Goal: Information Seeking & Learning: Compare options

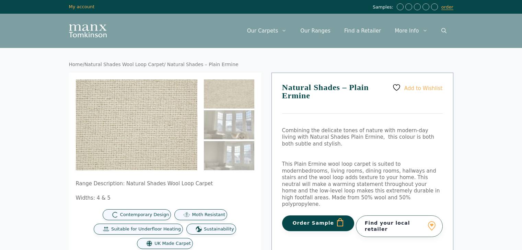
scroll to position [69, 0]
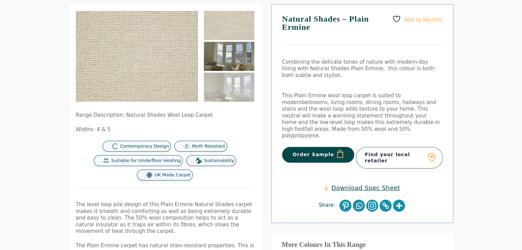
click at [228, 59] on img at bounding box center [229, 56] width 50 height 29
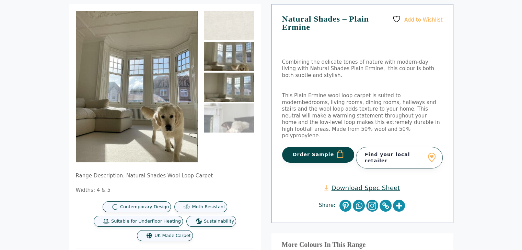
click at [224, 90] on img at bounding box center [229, 87] width 50 height 29
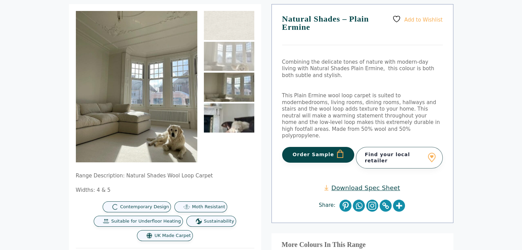
click at [226, 120] on img at bounding box center [229, 118] width 50 height 29
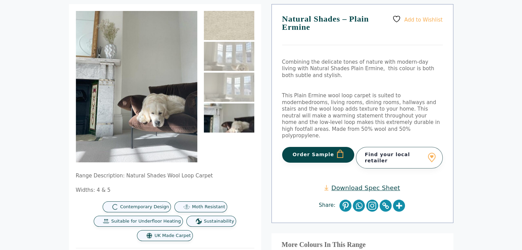
click at [218, 17] on img at bounding box center [229, 25] width 50 height 29
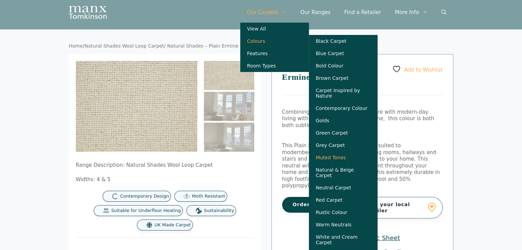
scroll to position [34, 0]
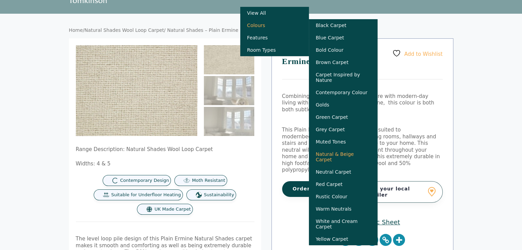
click at [346, 162] on link "Natural & Beige Carpet" at bounding box center [343, 157] width 69 height 18
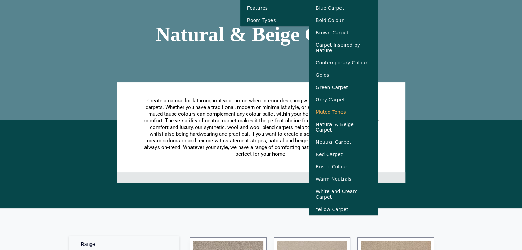
scroll to position [69, 0]
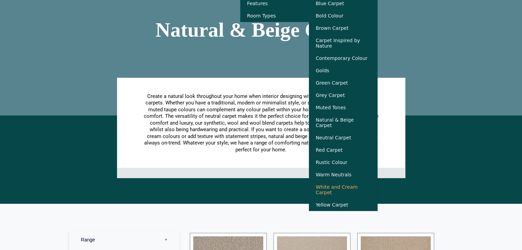
click at [349, 188] on link "White and Cream Carpet" at bounding box center [343, 190] width 69 height 18
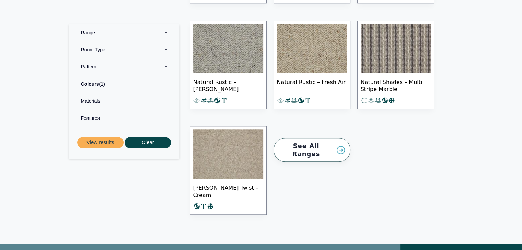
scroll to position [720, 0]
